Goal: Obtain resource: Obtain resource

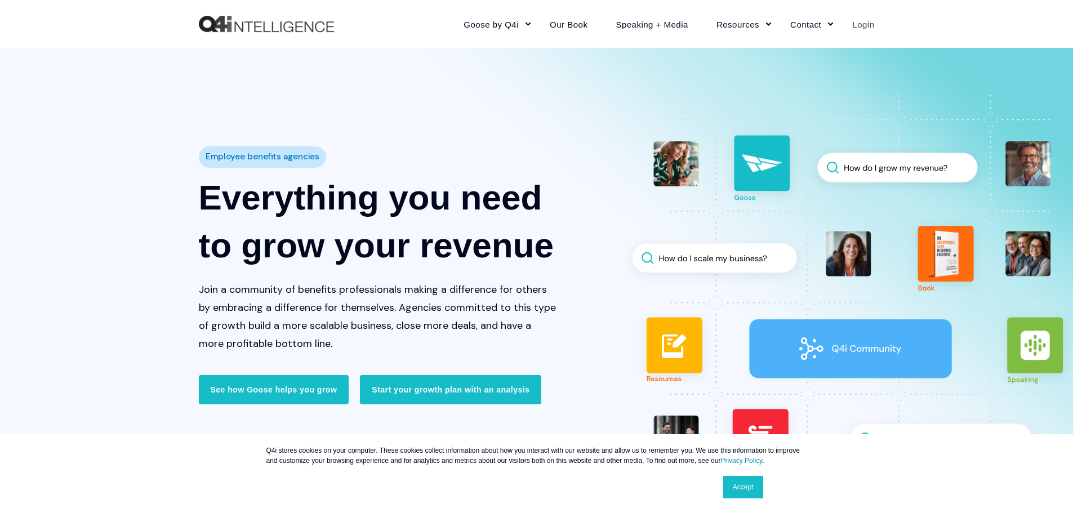
click at [865, 20] on link "Login" at bounding box center [856, 23] width 36 height 49
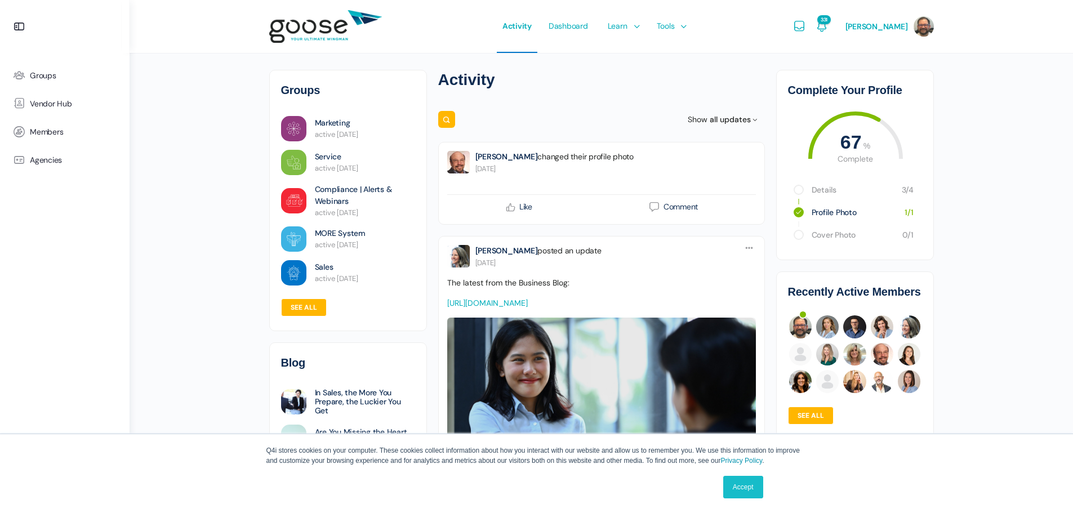
click at [731, 485] on link "Accept" at bounding box center [743, 487] width 40 height 23
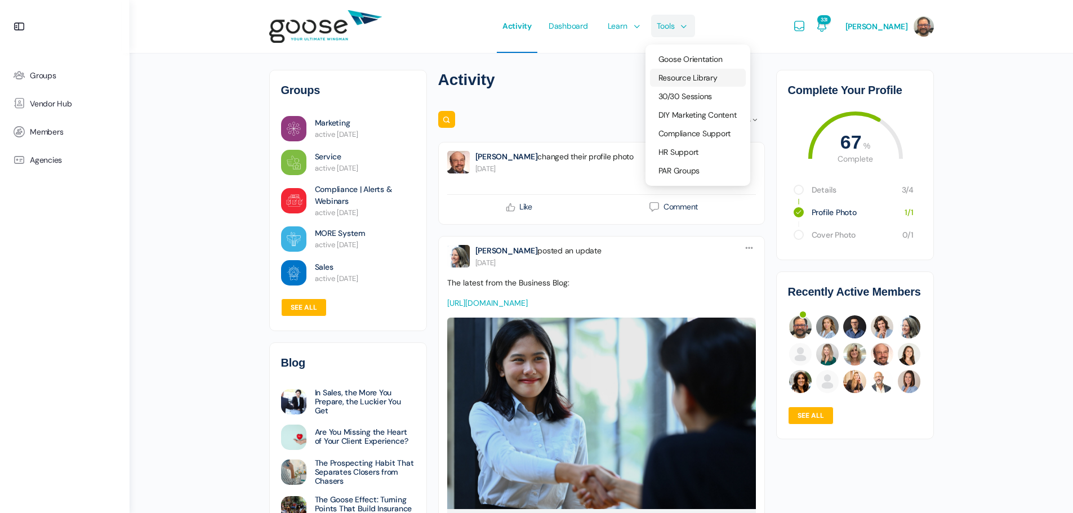
click at [684, 73] on span "Resource Library" at bounding box center [687, 78] width 59 height 10
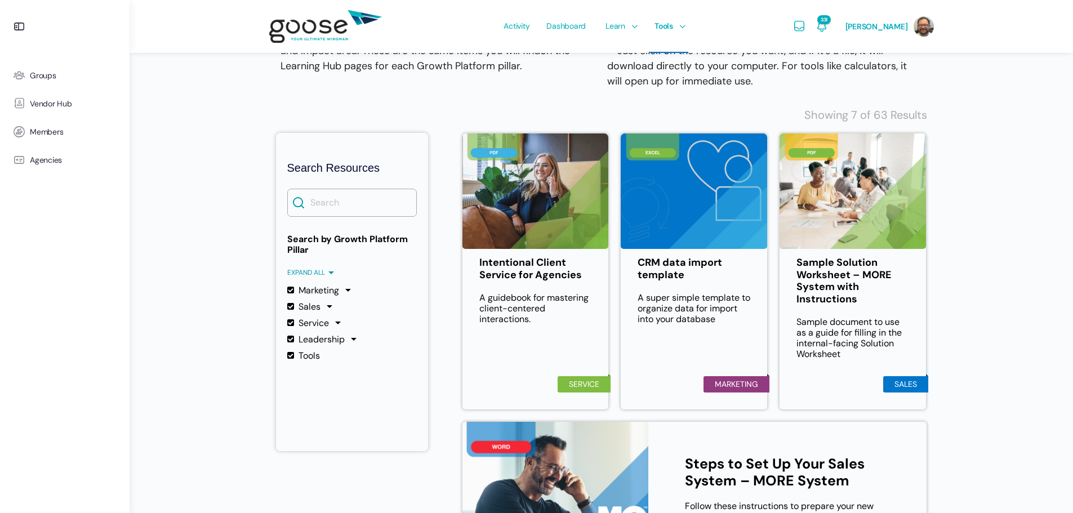
scroll to position [169, 0]
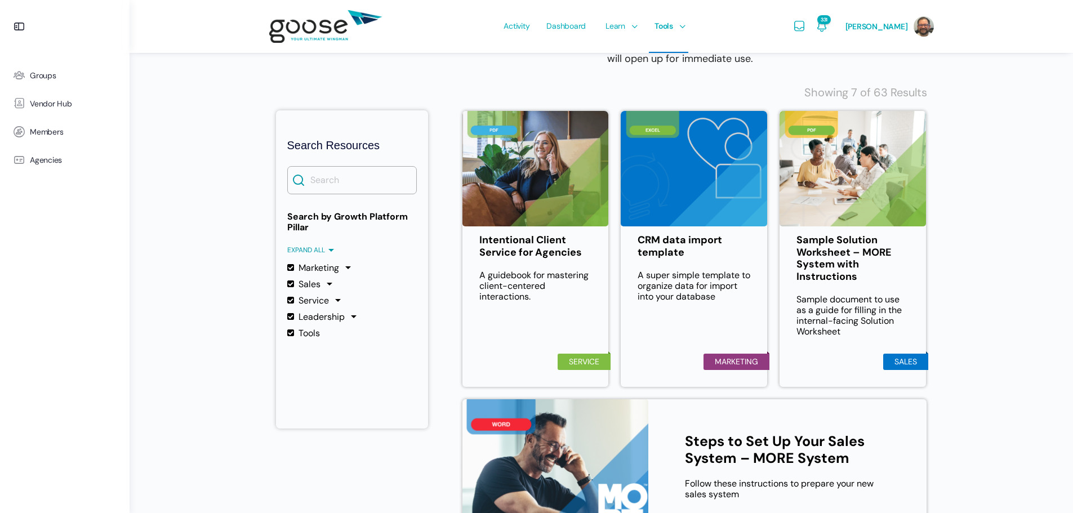
click at [290, 300] on label "Service" at bounding box center [308, 300] width 42 height 11
click at [0, 0] on input "Service" at bounding box center [0, 0] width 0 height 0
click at [290, 317] on label "Leadership" at bounding box center [315, 316] width 57 height 11
click at [0, 0] on input "Leadership" at bounding box center [0, 0] width 0 height 0
click at [289, 332] on label "Tools" at bounding box center [303, 333] width 33 height 11
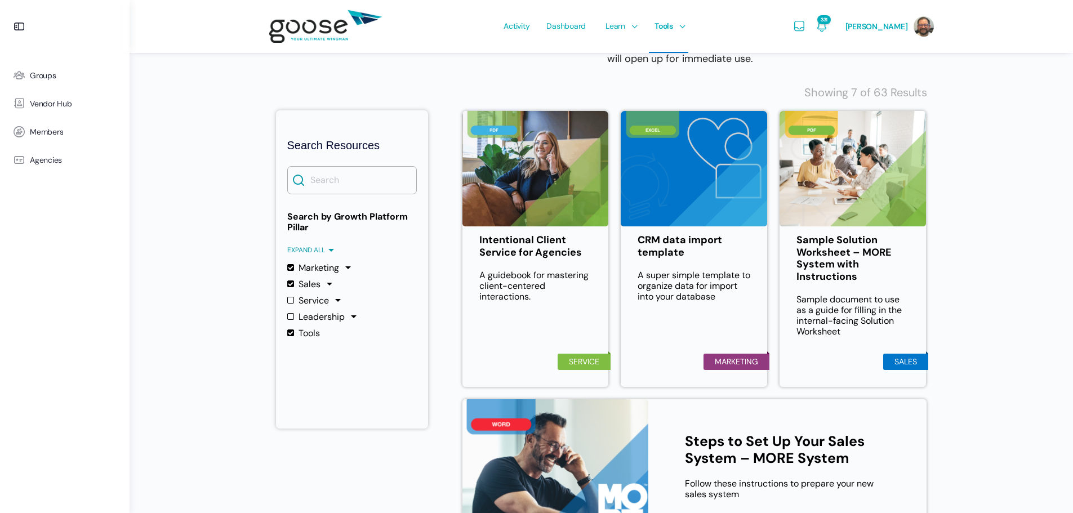
click at [0, 0] on input "Tools" at bounding box center [0, 0] width 0 height 0
click at [337, 172] on input "Search" at bounding box center [352, 180] width 130 height 28
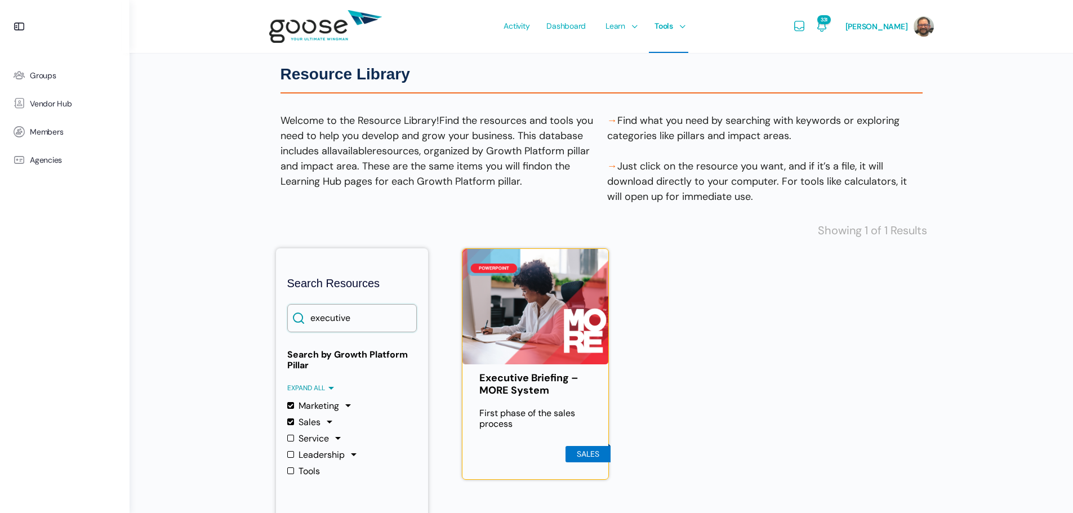
scroll to position [0, 0]
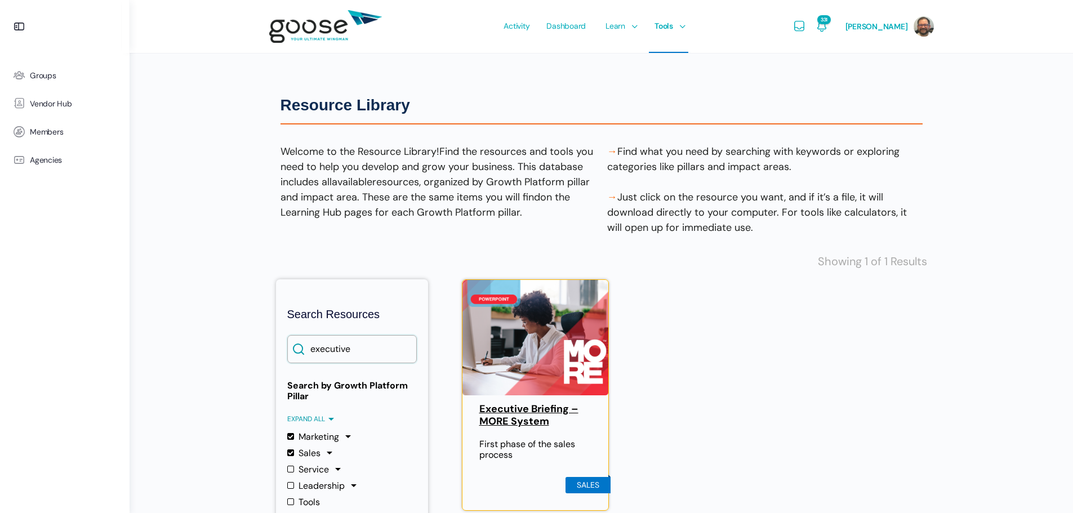
type input "executive"
click at [523, 415] on link "Executive Briefing – MORE System" at bounding box center [535, 415] width 113 height 24
click at [841, 182] on span "Log Out" at bounding box center [830, 181] width 25 height 10
